Goal: Check status

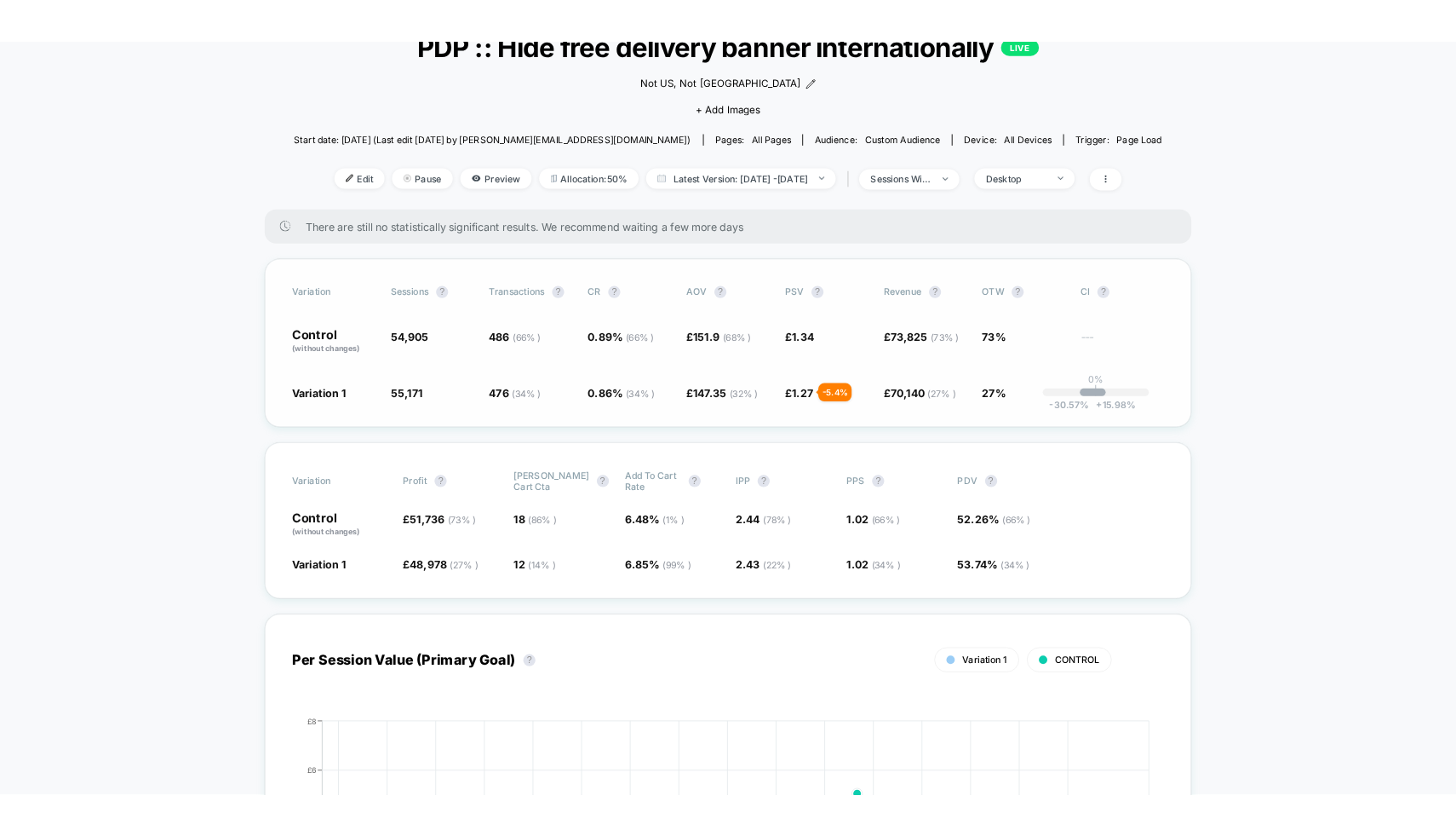
scroll to position [128, 0]
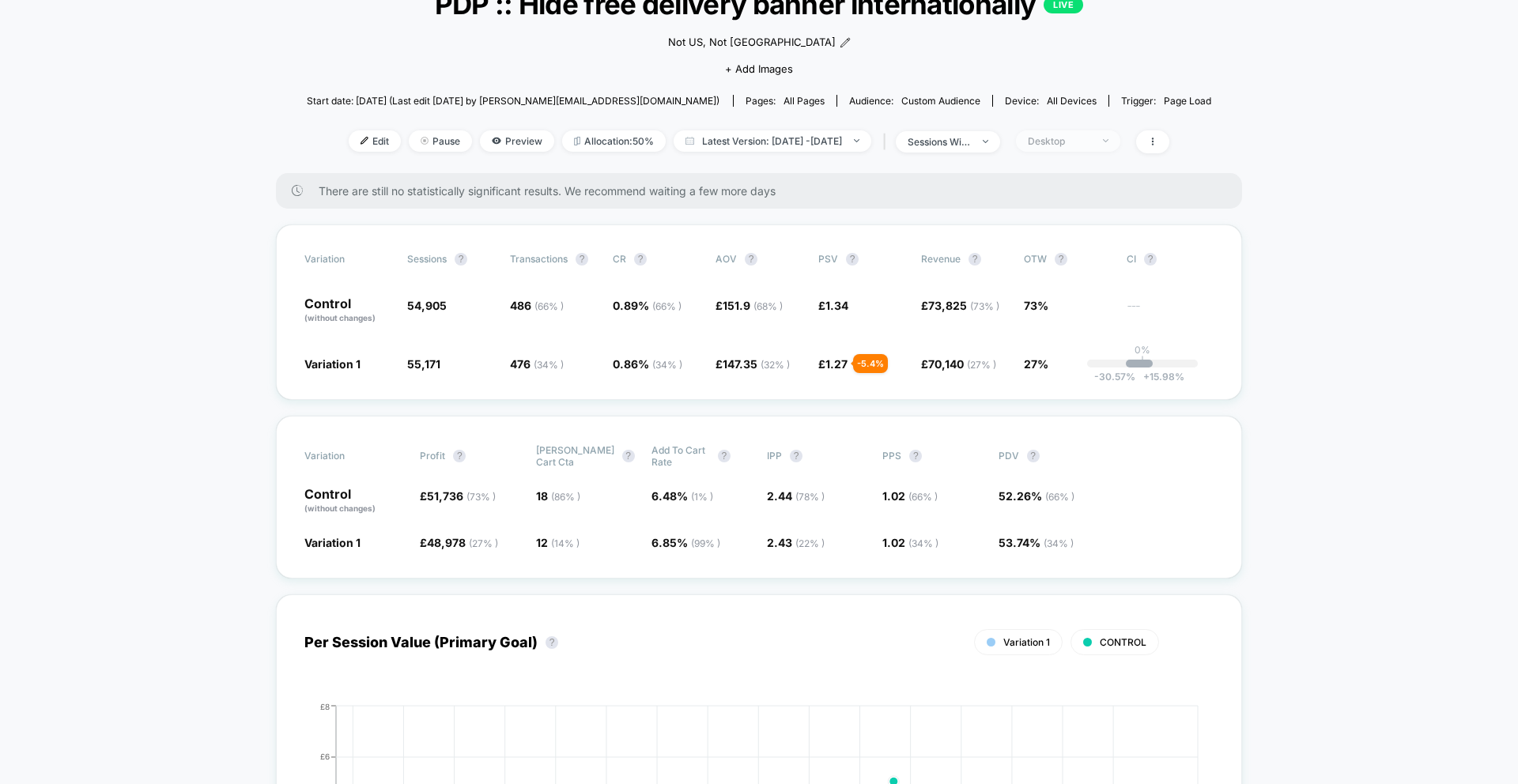
click at [1092, 143] on div "Desktop" at bounding box center [1060, 141] width 64 height 12
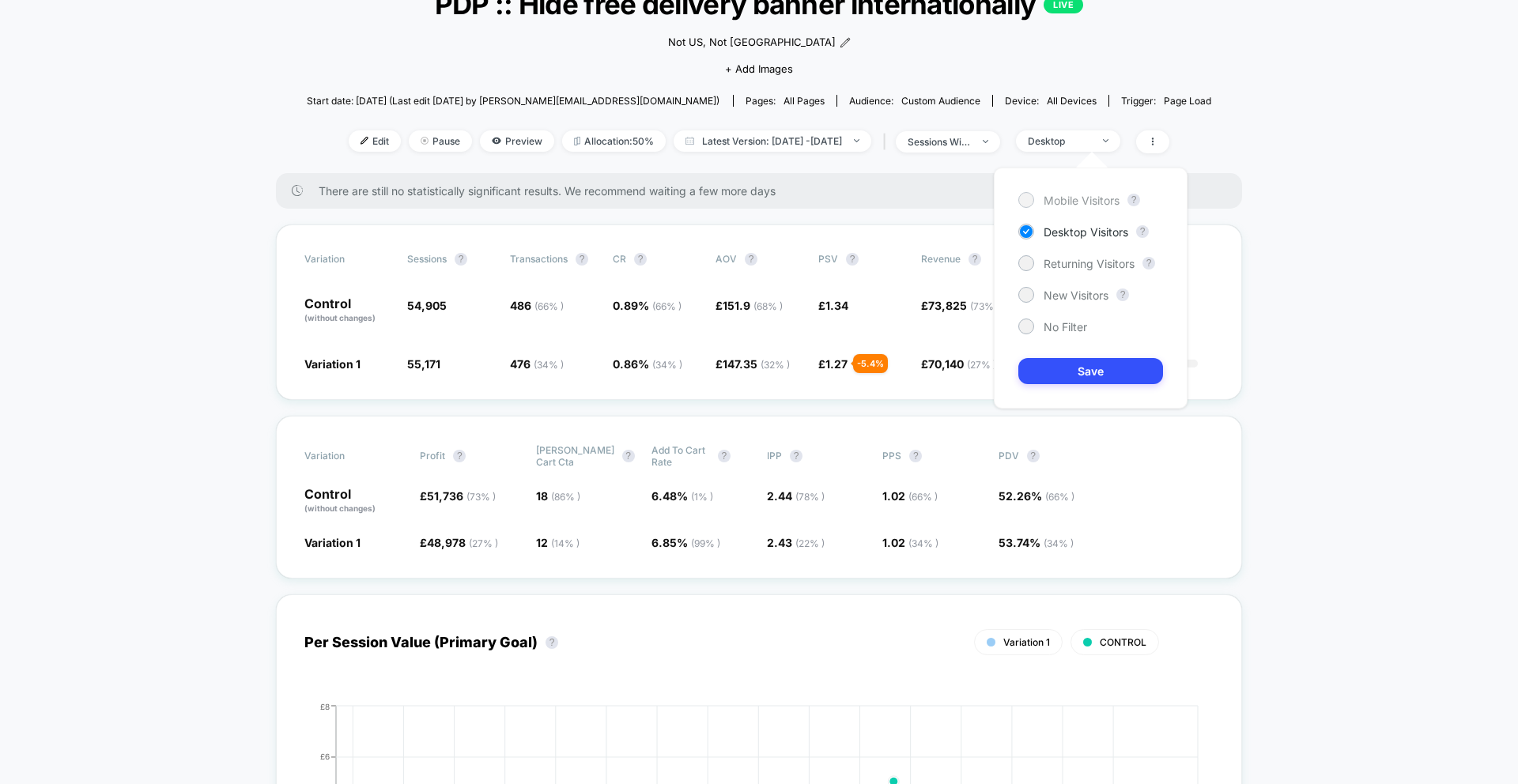
click at [1079, 201] on span "Mobile Visitors" at bounding box center [1081, 200] width 76 height 13
click at [1134, 384] on div "Mobile Visitors ? Desktop Visitors ? Returning Visitors ? New Visitors ? No Fil…" at bounding box center [1091, 288] width 194 height 241
click at [1136, 378] on button "Save" at bounding box center [1091, 371] width 145 height 26
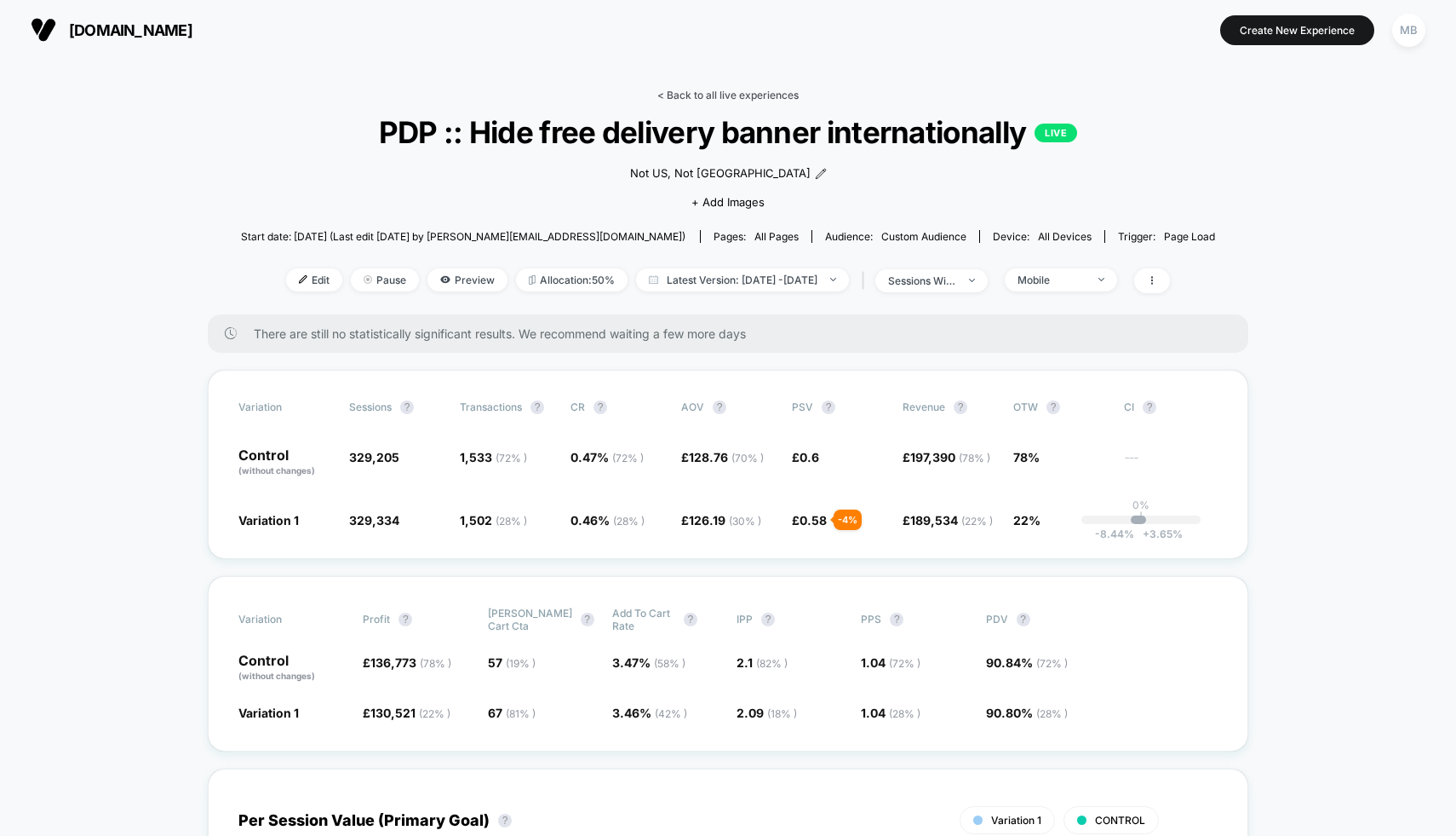
click at [682, 92] on link "< Back to all live experiences" at bounding box center [728, 95] width 141 height 13
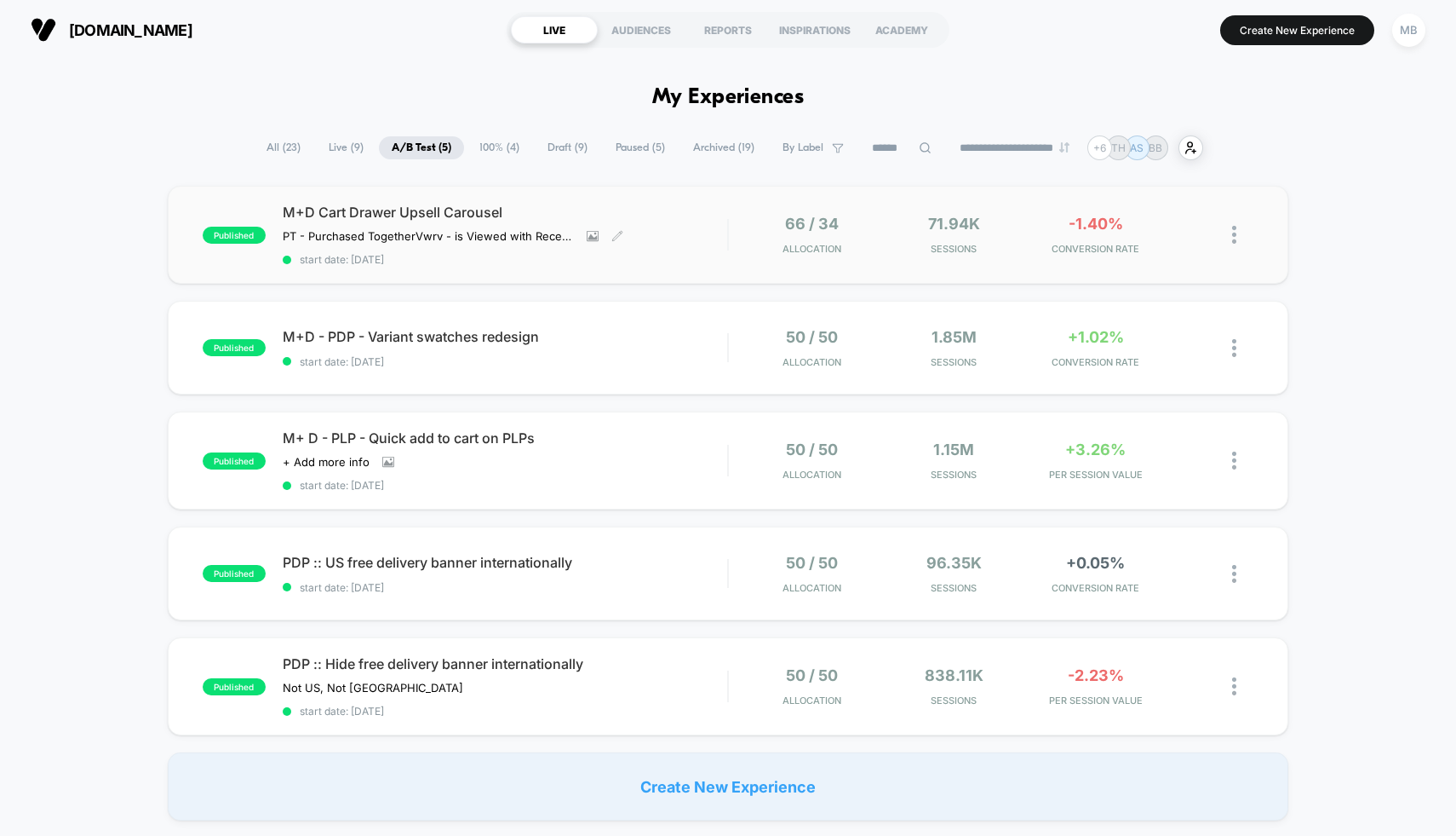
click at [698, 241] on div "M+D Cart Drawer Upsell Carousel PT - Purchased Together Vwrv - is Viewed with R…" at bounding box center [505, 234] width 445 height 62
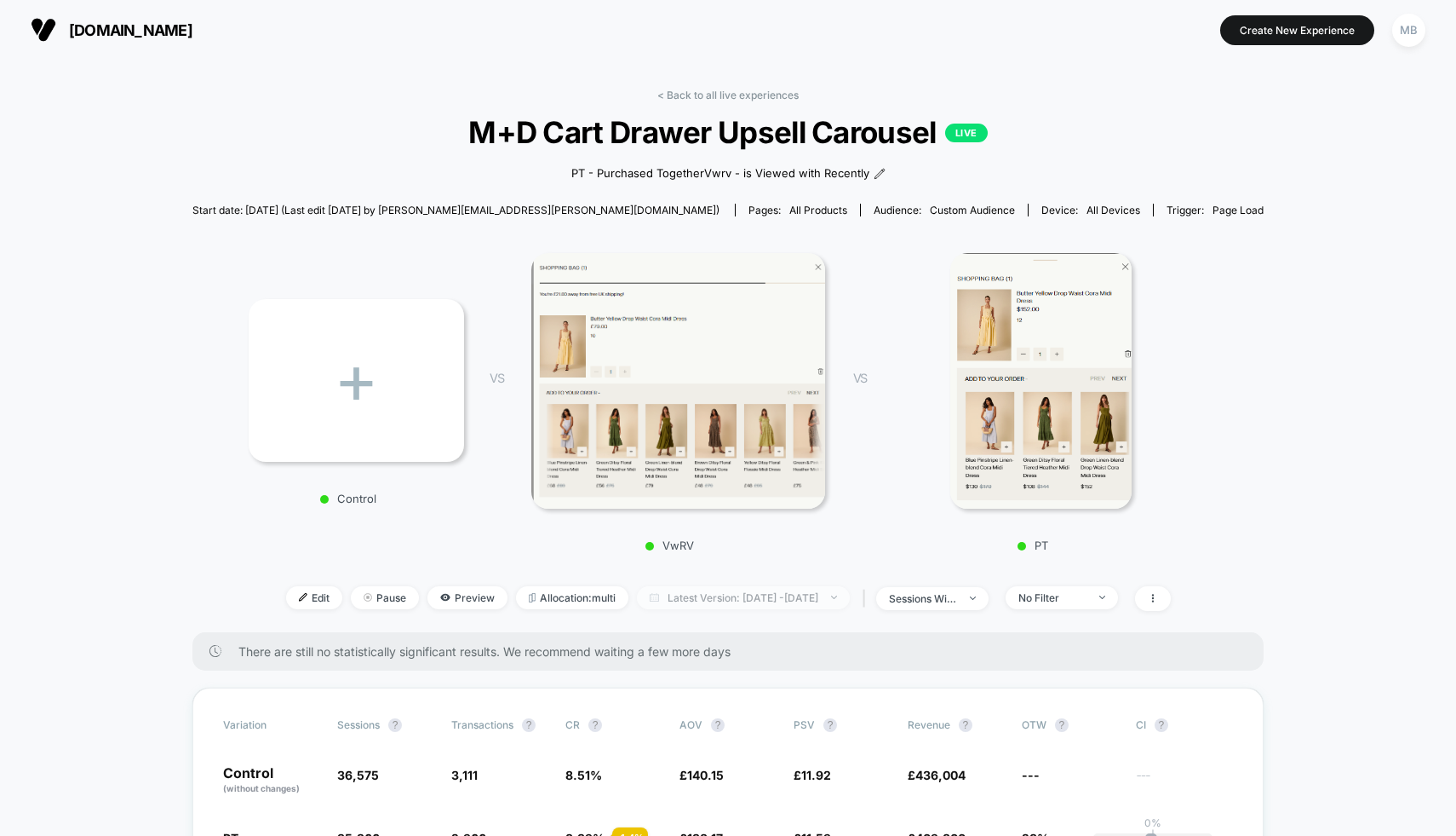
click at [772, 602] on span "Latest Version: [DATE] - [DATE]" at bounding box center [743, 597] width 213 height 23
select select "*"
select select "****"
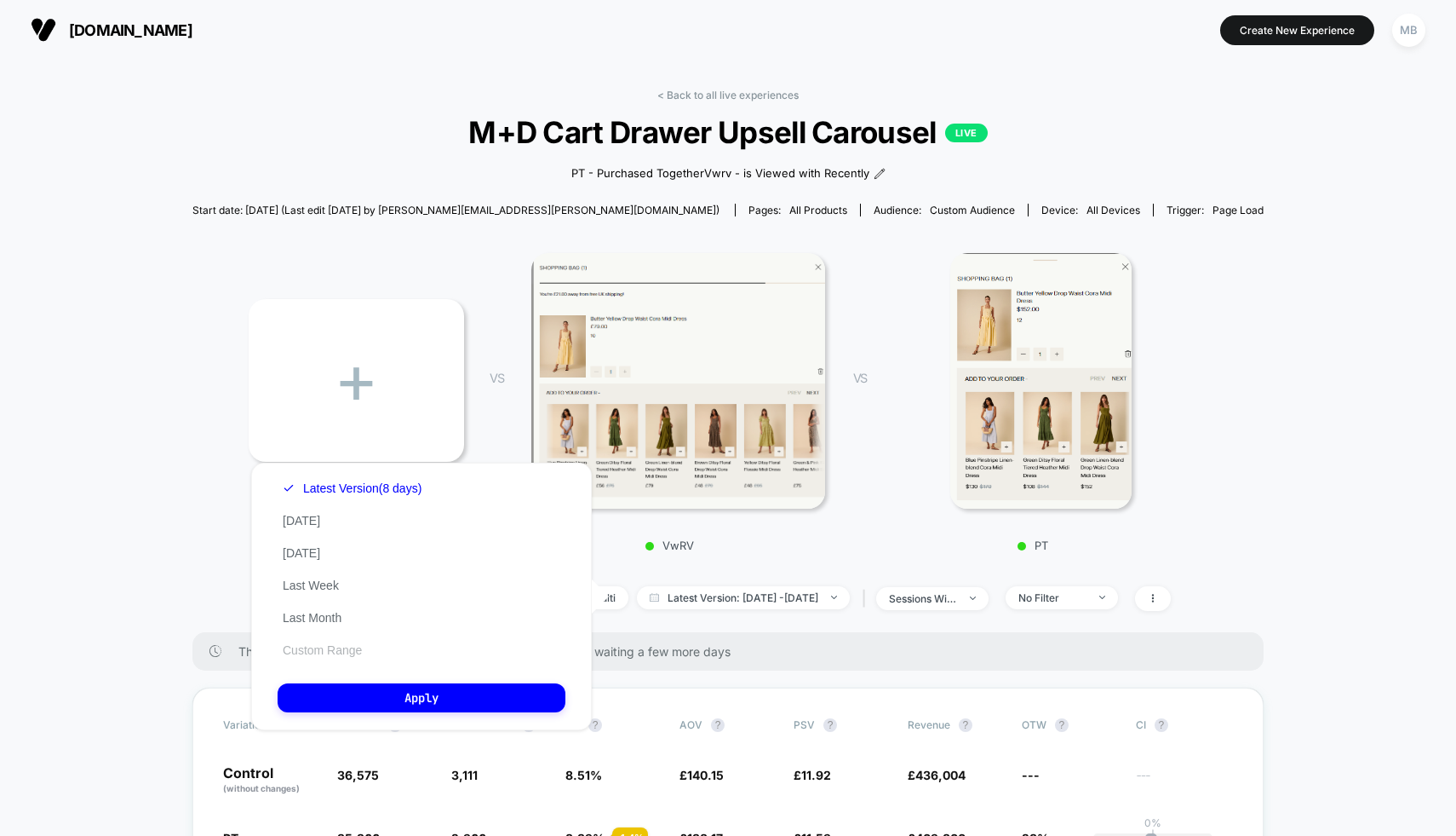
click at [340, 642] on button "Custom Range" at bounding box center [322, 649] width 90 height 15
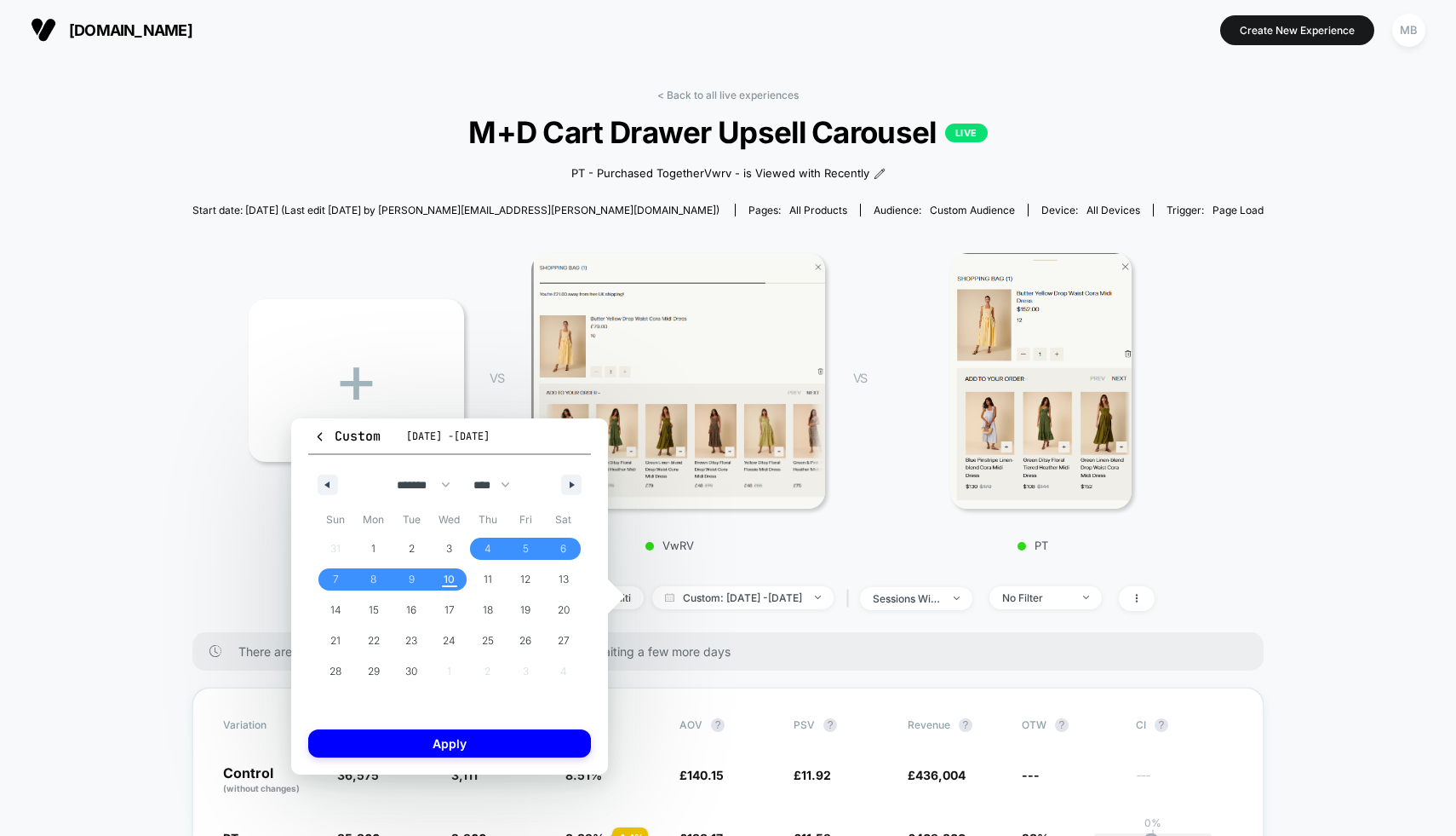
click at [329, 496] on div "******* ******** ***** ***** *** **** **** ****** ********* ******* ******** **…" at bounding box center [449, 480] width 283 height 51
click at [331, 483] on button "button" at bounding box center [327, 484] width 20 height 20
select select "*"
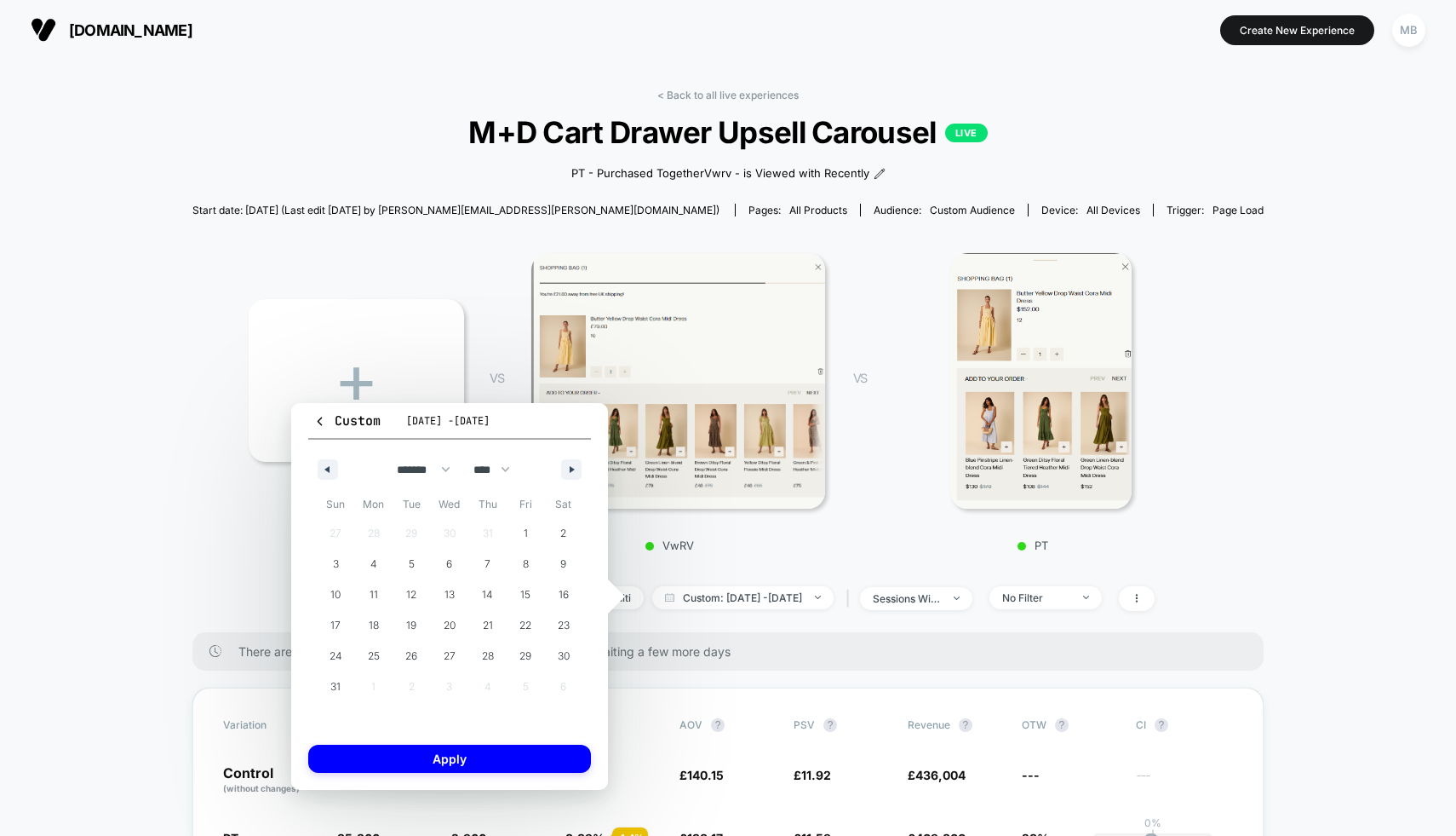
click at [323, 429] on button "Custom [DATE] - [DATE]" at bounding box center [449, 426] width 283 height 28
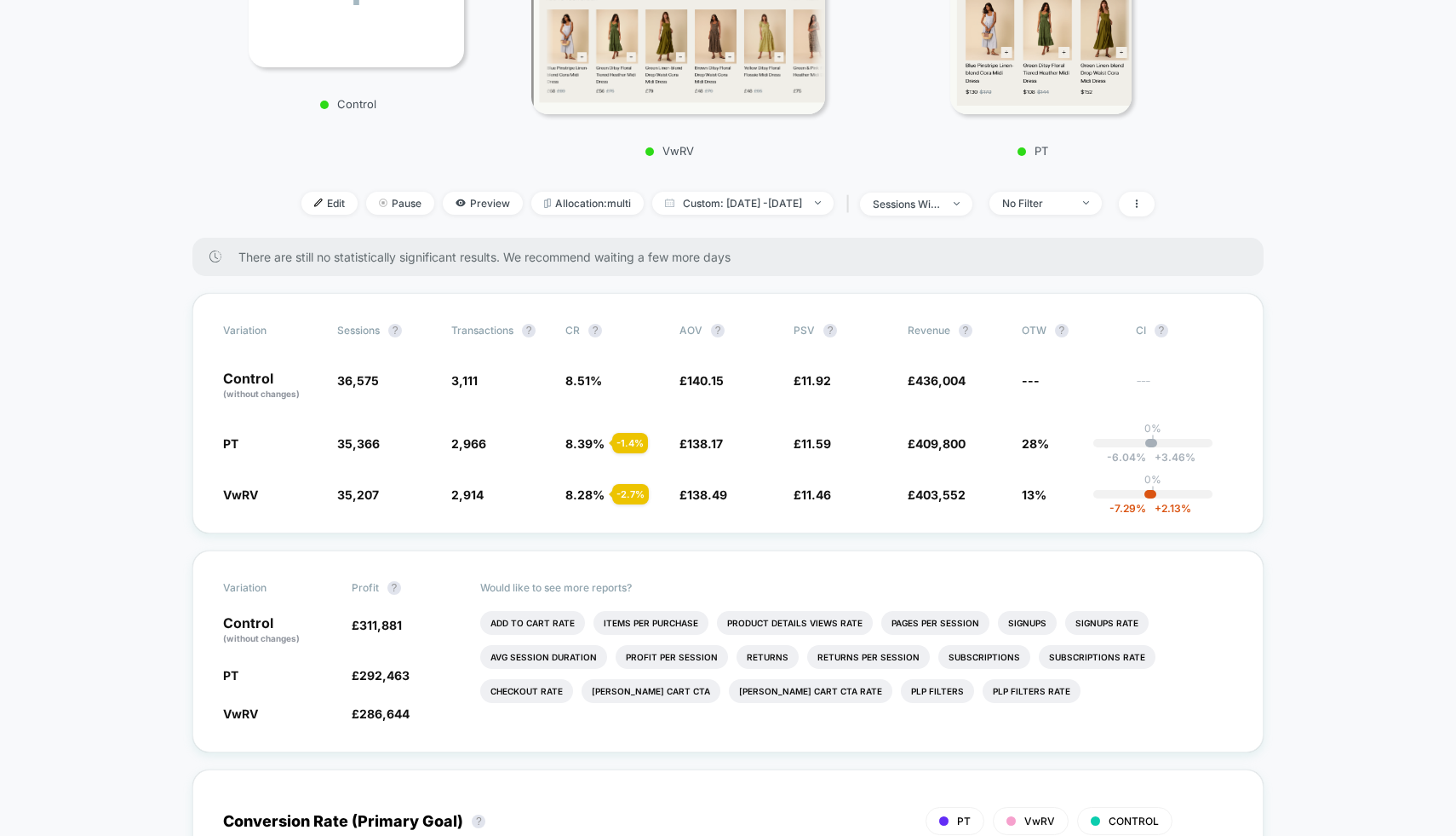
scroll to position [395, 0]
